Goal: Information Seeking & Learning: Find contact information

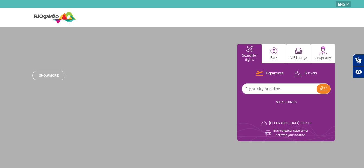
select select "en"
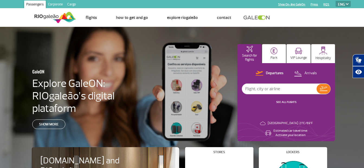
click at [266, 88] on input "text" at bounding box center [279, 89] width 75 height 10
click at [348, 5] on select "PT ENG ESP" at bounding box center [343, 4] width 15 height 6
click at [312, 21] on ul "Home Page Contact us Frequently Asked Questions Ethics Hotline Lost and Found F…" at bounding box center [213, 17] width 275 height 18
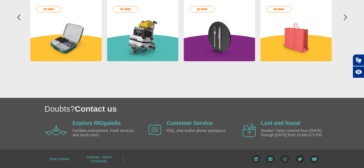
scroll to position [294, 0]
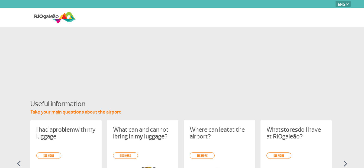
select select "en"
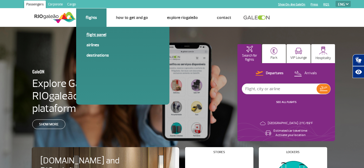
click at [100, 35] on link "Flight panel" at bounding box center [123, 35] width 73 height 6
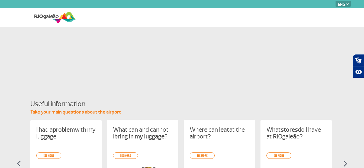
select select "en"
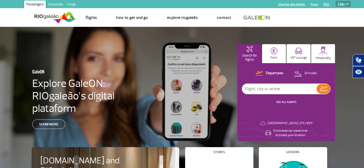
click at [55, 18] on img at bounding box center [55, 17] width 42 height 13
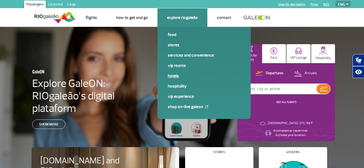
click at [176, 77] on link "Hotels" at bounding box center [204, 76] width 73 height 6
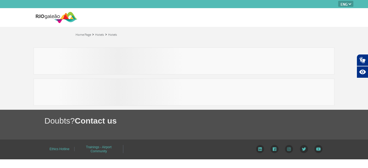
select select "en"
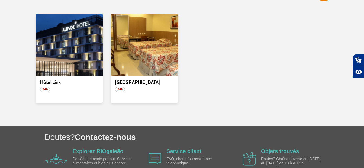
scroll to position [96, 0]
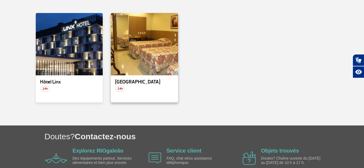
click at [142, 79] on p "Hôtel Rio Aeroporto" at bounding box center [144, 81] width 59 height 5
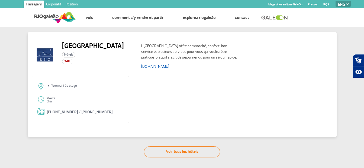
click at [160, 68] on link "www.rioaeroportohotel.com.br" at bounding box center [155, 66] width 28 height 5
